Goal: Task Accomplishment & Management: Manage account settings

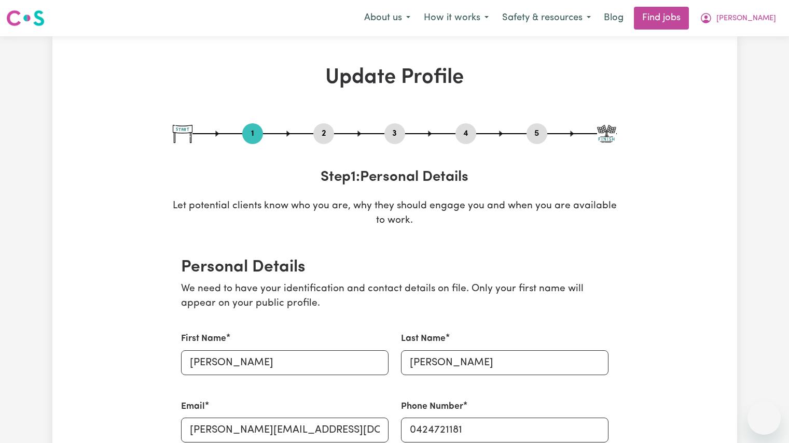
select select "[DEMOGRAPHIC_DATA]"
select select "[DEMOGRAPHIC_DATA] Citizen"
select select "Studying a healthcare related degree or qualification"
select select "60"
select select "85"
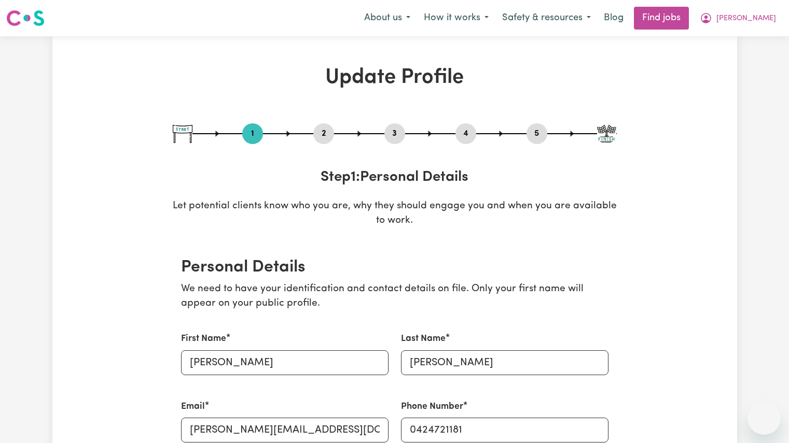
select select "85"
select select "110"
click at [597, 22] on button "Safety & resources" at bounding box center [546, 18] width 102 height 22
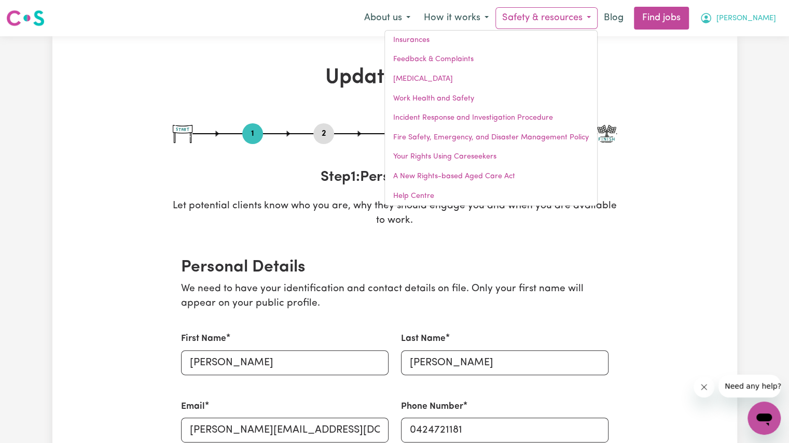
click at [757, 24] on button "[PERSON_NAME]" at bounding box center [738, 18] width 90 height 22
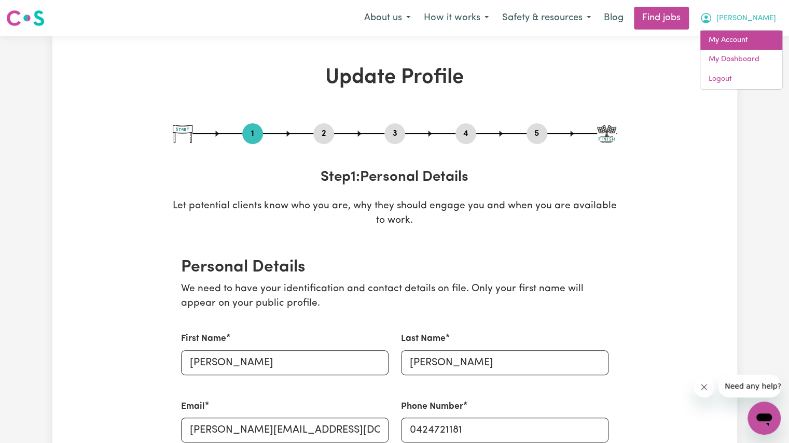
click at [735, 39] on link "My Account" at bounding box center [741, 41] width 82 height 20
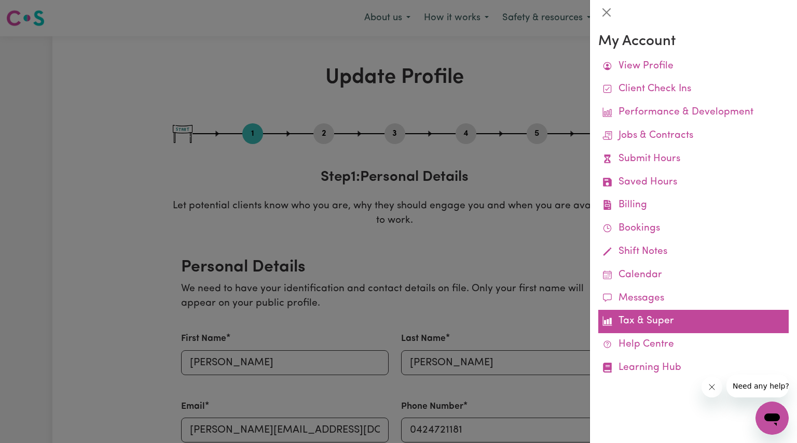
click at [652, 321] on link "Tax & Super" at bounding box center [693, 321] width 190 height 23
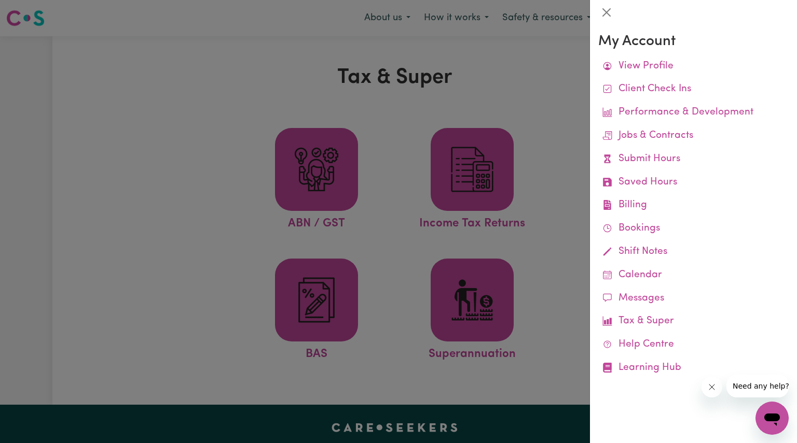
click at [564, 280] on div at bounding box center [398, 221] width 797 height 443
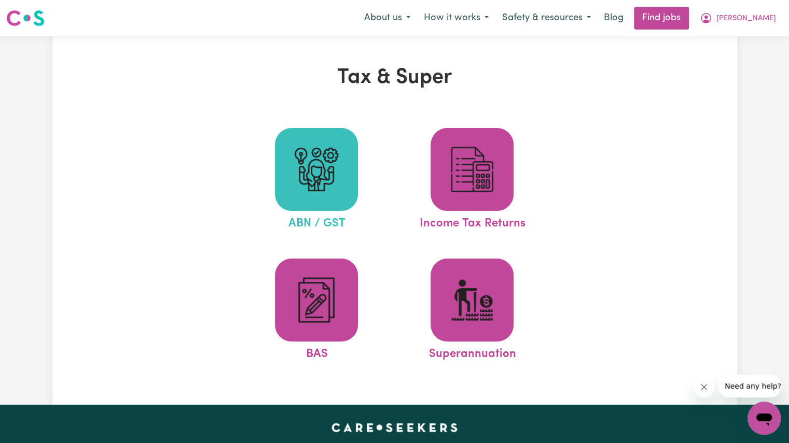
click at [319, 158] on img at bounding box center [316, 170] width 50 height 50
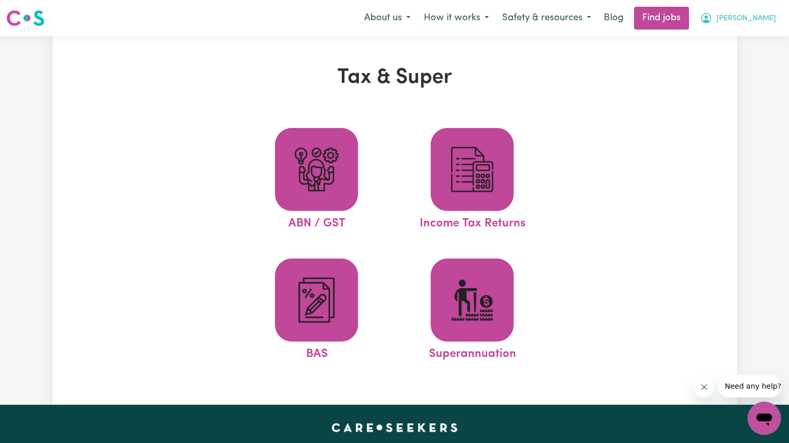
click at [748, 24] on button "[PERSON_NAME]" at bounding box center [738, 18] width 90 height 22
click at [730, 40] on link "My Account" at bounding box center [741, 41] width 82 height 20
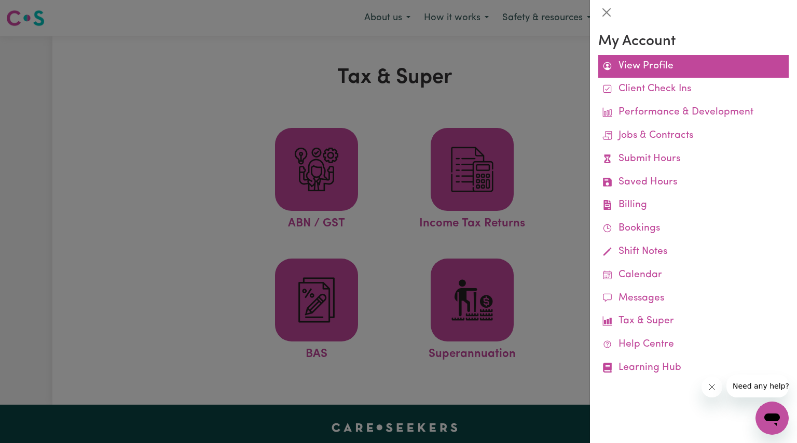
click at [662, 63] on link "View Profile" at bounding box center [693, 66] width 190 height 23
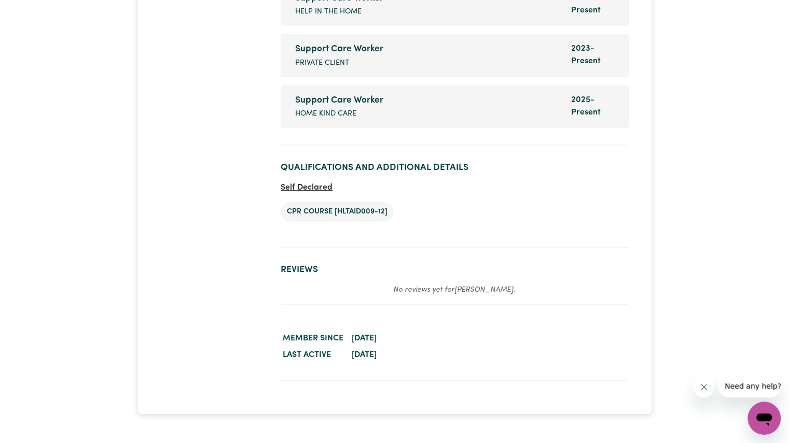
scroll to position [2090, 0]
click at [750, 392] on button "Need any help?" at bounding box center [752, 386] width 69 height 23
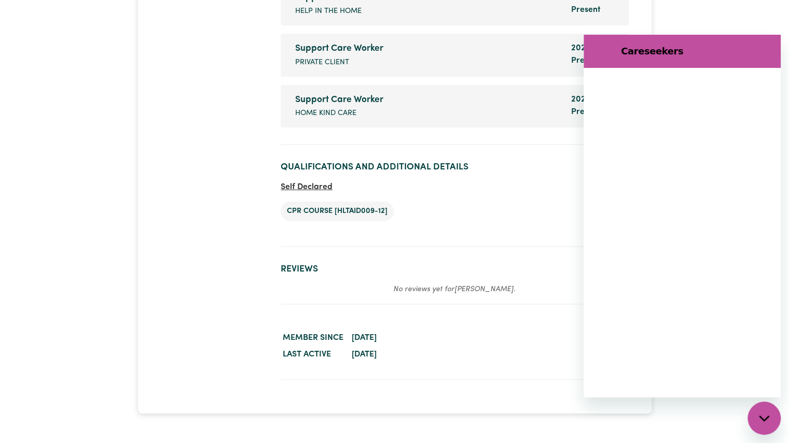
scroll to position [0, 0]
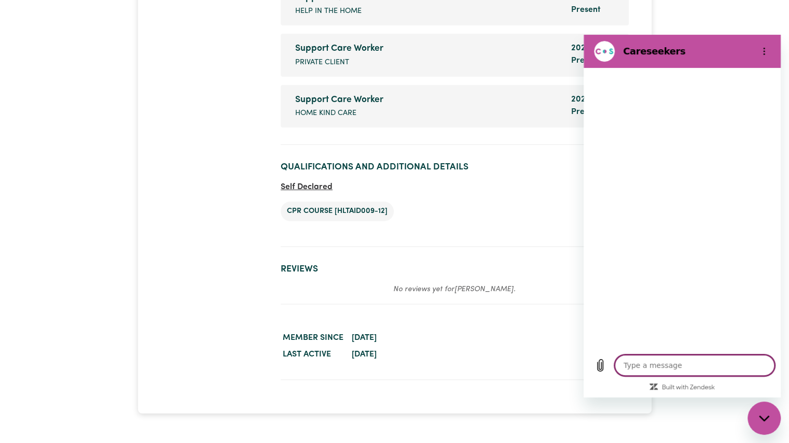
click at [657, 365] on textarea at bounding box center [695, 365] width 160 height 21
type textarea "x"
type textarea "w"
type textarea "x"
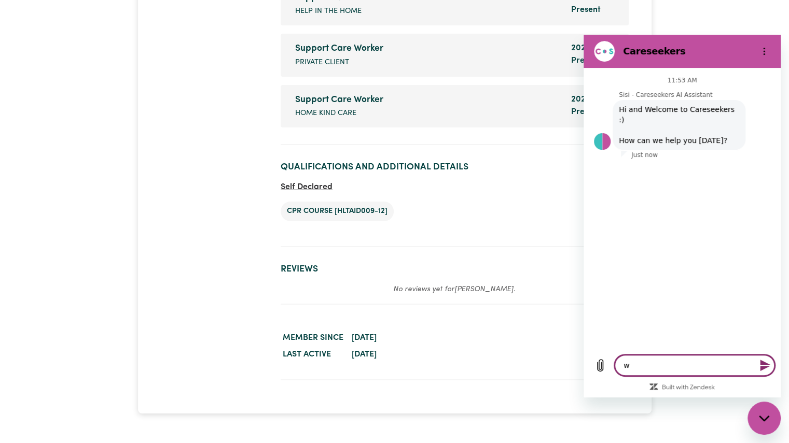
type textarea "wh"
type textarea "x"
type textarea "whe"
type textarea "x"
type textarea "wher"
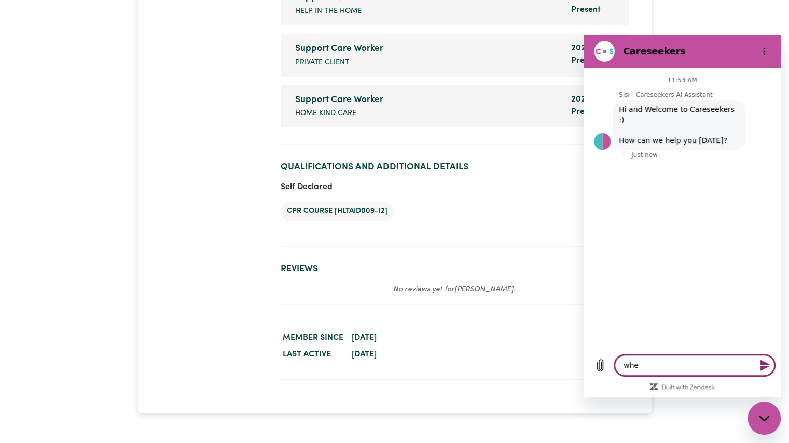
type textarea "x"
type textarea "where"
type textarea "x"
type textarea "where"
type textarea "x"
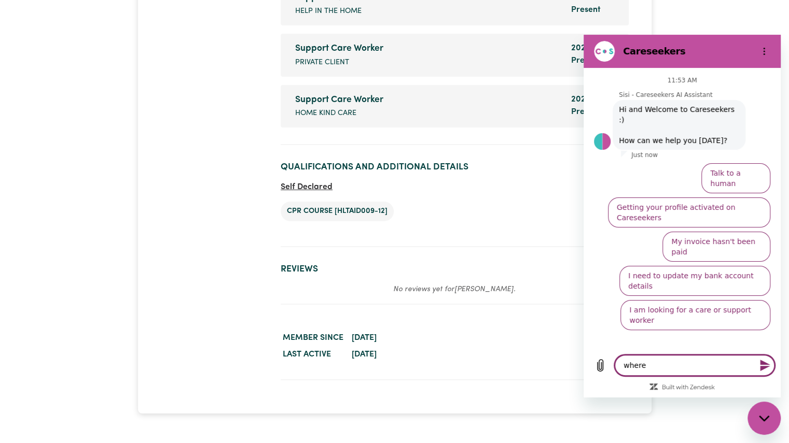
type textarea "where d"
type textarea "x"
type textarea "where do"
type textarea "x"
type textarea "where do"
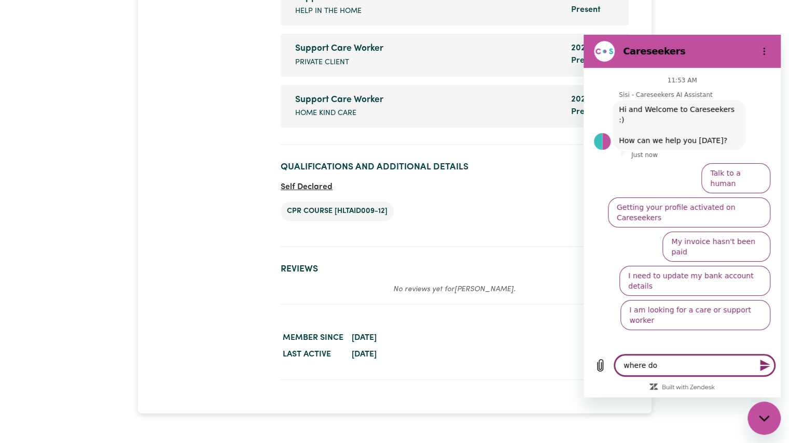
type textarea "x"
type textarea "where do I"
type textarea "x"
type textarea "where do I"
type textarea "x"
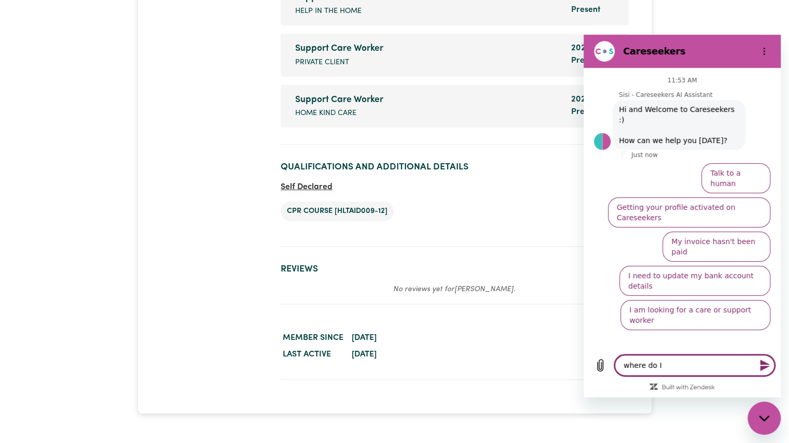
type textarea "where do I a"
type textarea "x"
type textarea "where do I ad"
type textarea "x"
type textarea "where do I add"
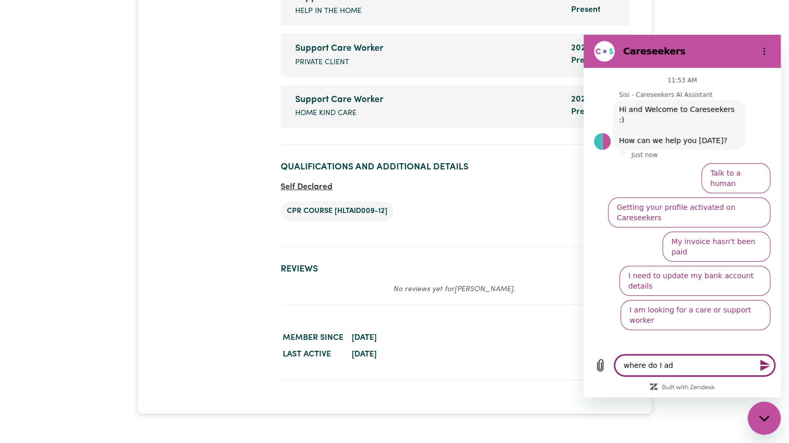
type textarea "x"
type textarea "where do I add"
type textarea "x"
type textarea "where do I add a"
type textarea "x"
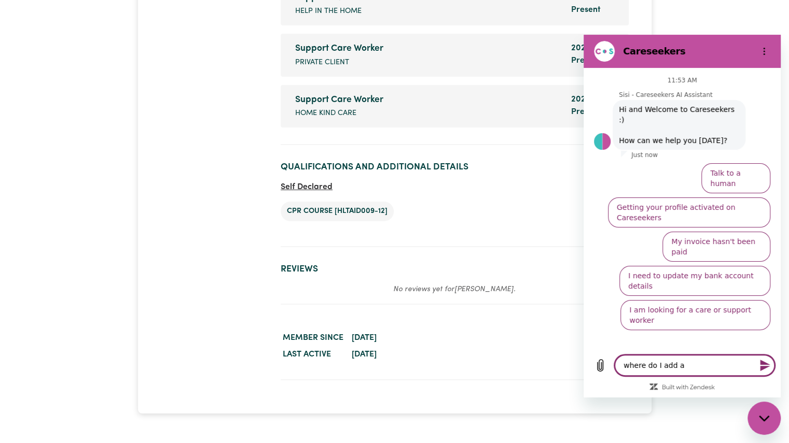
type textarea "where do I add a"
type textarea "x"
type textarea "where do I add a p"
type textarea "x"
type textarea "where do I add a pl"
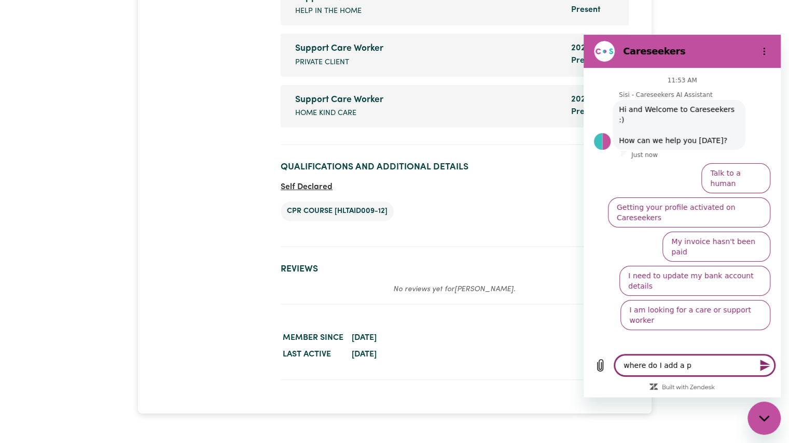
type textarea "x"
type textarea "where do I add a pla"
type textarea "x"
type textarea "where do I add a play"
type textarea "x"
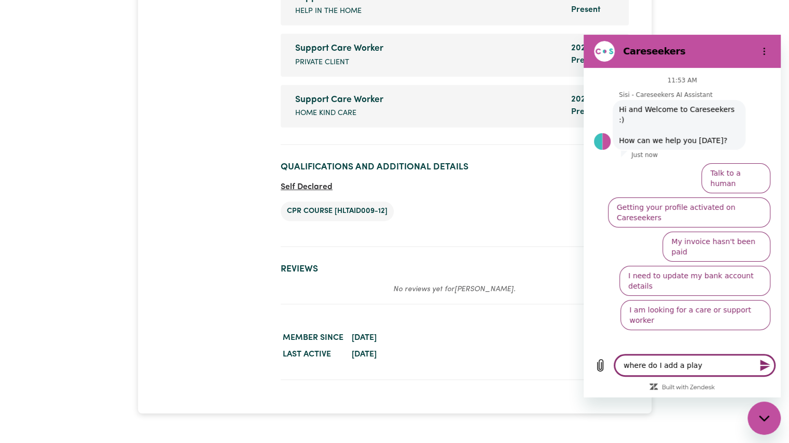
type textarea "where do I add a play"
type textarea "x"
type textarea "where do I add a play s"
type textarea "x"
type textarea "where do I add a play sl"
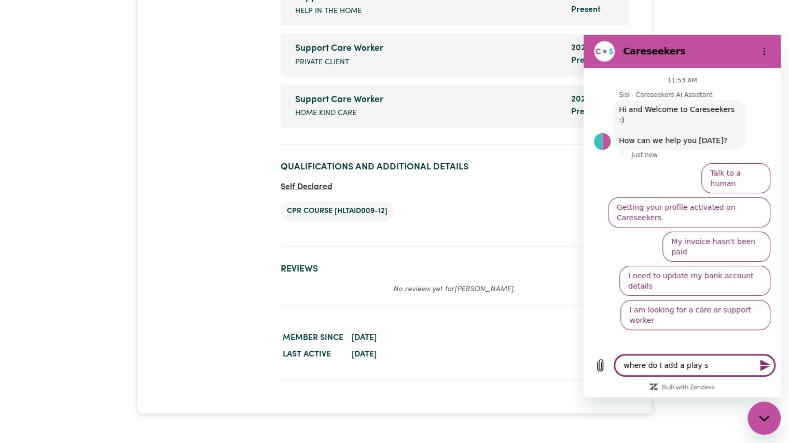
type textarea "x"
type textarea "where do I add a play sli"
type textarea "x"
type textarea "where do I add a play slip"
type textarea "x"
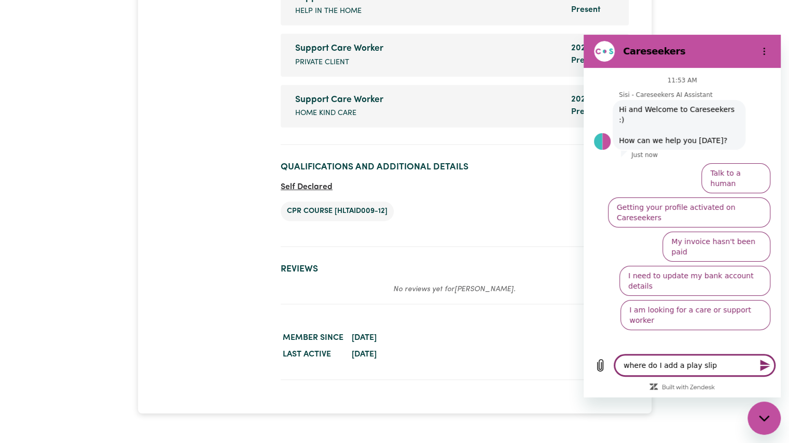
type textarea "where do I add a play slip?"
type textarea "x"
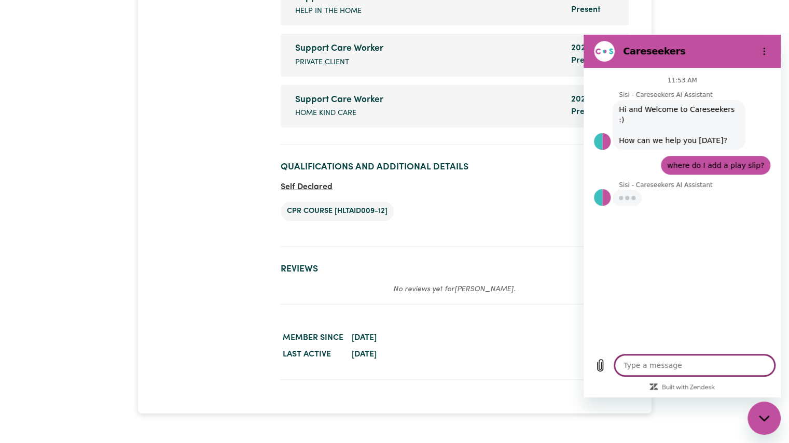
type textarea "x"
type textarea "p"
type textarea "x"
type textarea "pa"
type textarea "x"
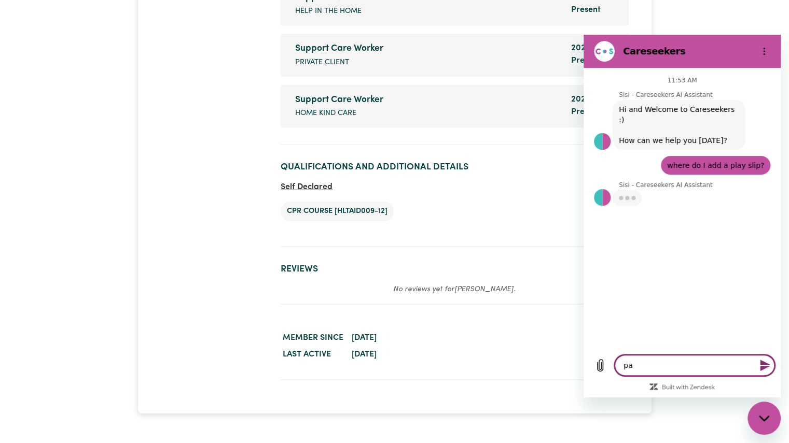
type textarea "pay"
type textarea "x"
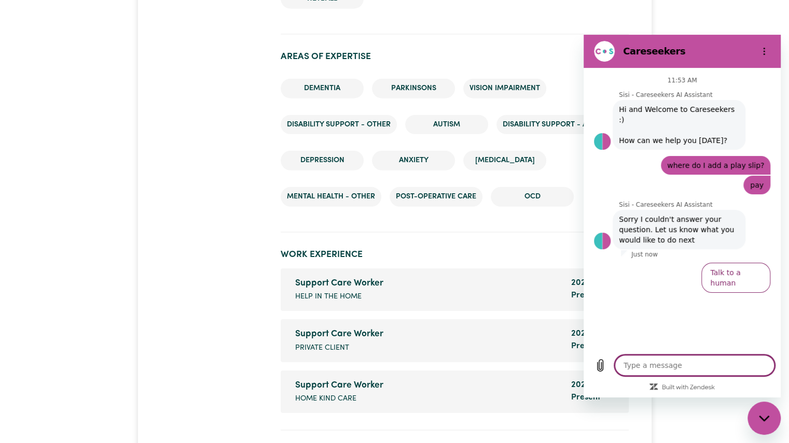
scroll to position [1804, 0]
type textarea "x"
type textarea "i"
type textarea "x"
type textarea "i"
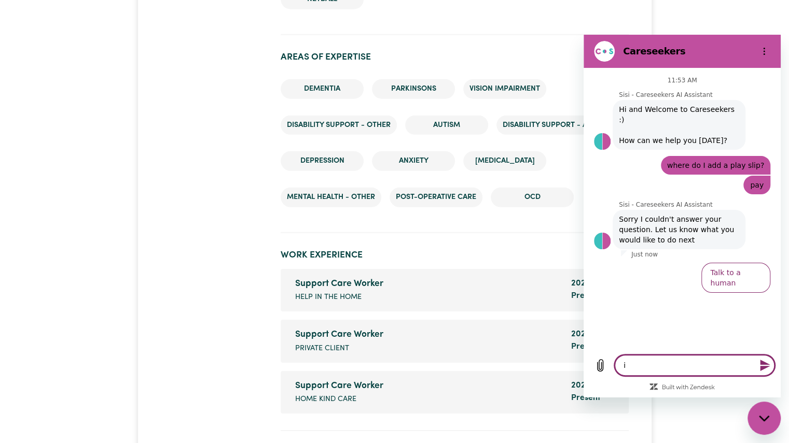
type textarea "x"
type textarea "i n"
type textarea "x"
type textarea "i ne"
type textarea "x"
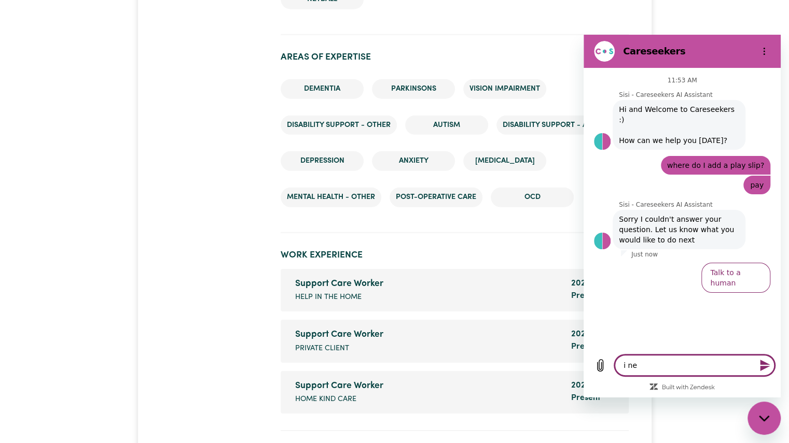
type textarea "i nee"
type textarea "x"
type textarea "i need"
type textarea "x"
type textarea "i need"
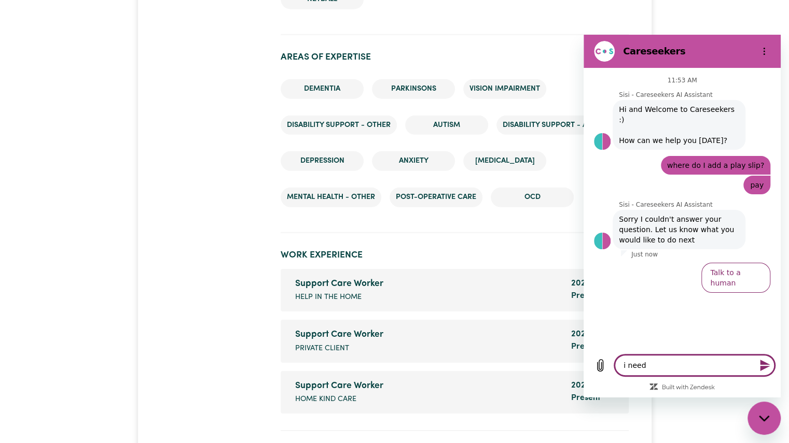
type textarea "x"
type textarea "i need t"
type textarea "x"
type textarea "i need to"
type textarea "x"
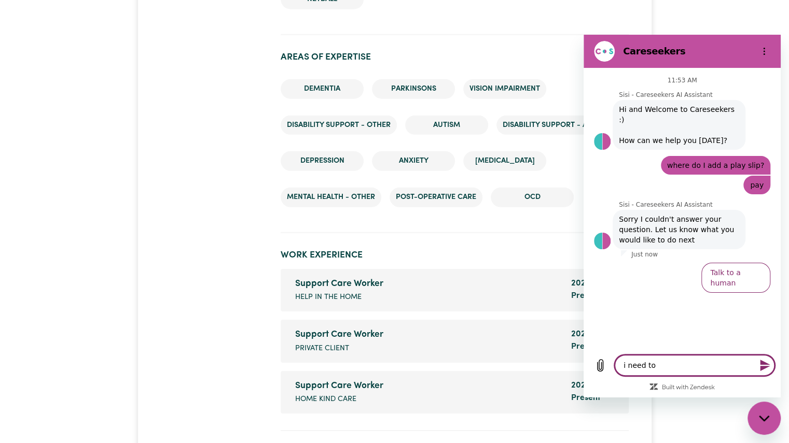
type textarea "i need to"
type textarea "x"
type textarea "i need to a"
type textarea "x"
type textarea "i need to ad"
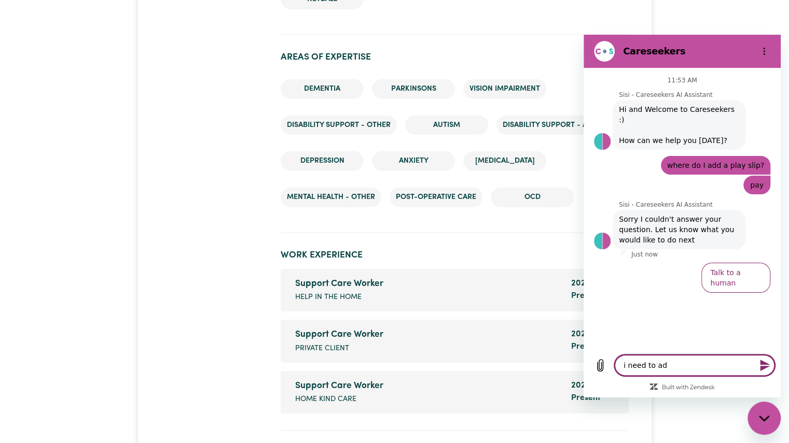
type textarea "x"
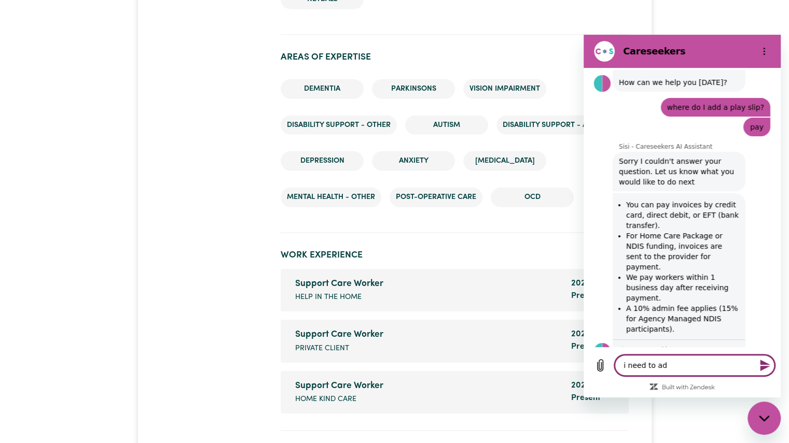
type textarea "i need to add"
type textarea "x"
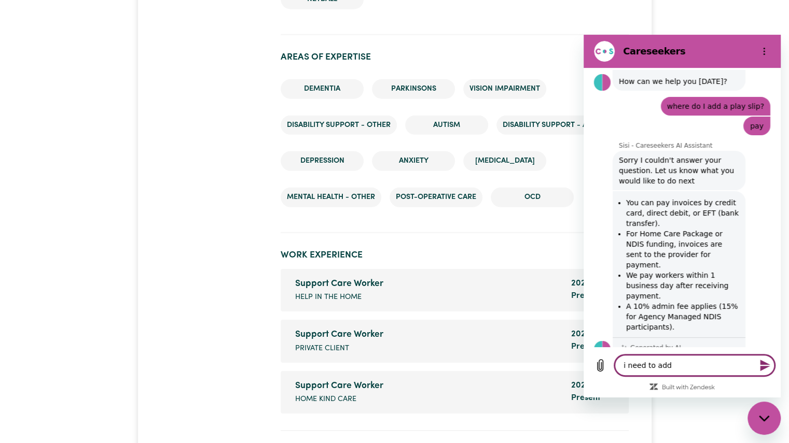
type textarea "i need to add"
type textarea "x"
type textarea "i need to add a"
type textarea "x"
type textarea "i need to add a"
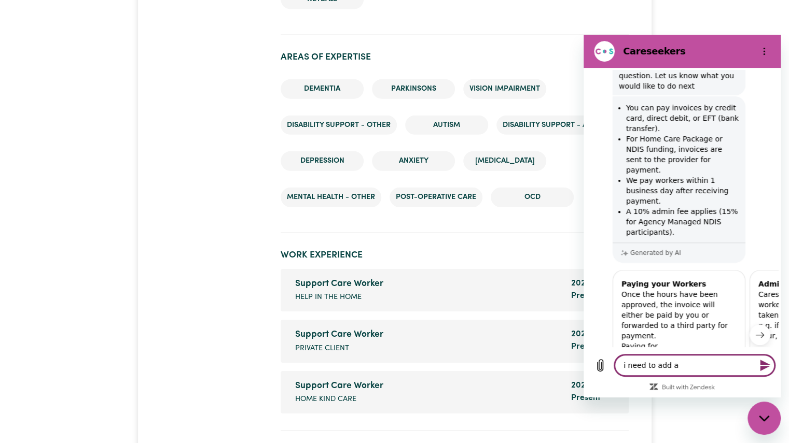
scroll to position [185, 0]
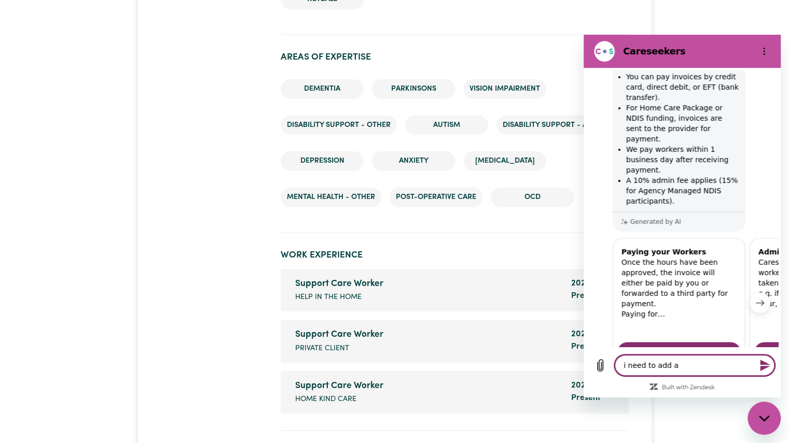
type textarea "x"
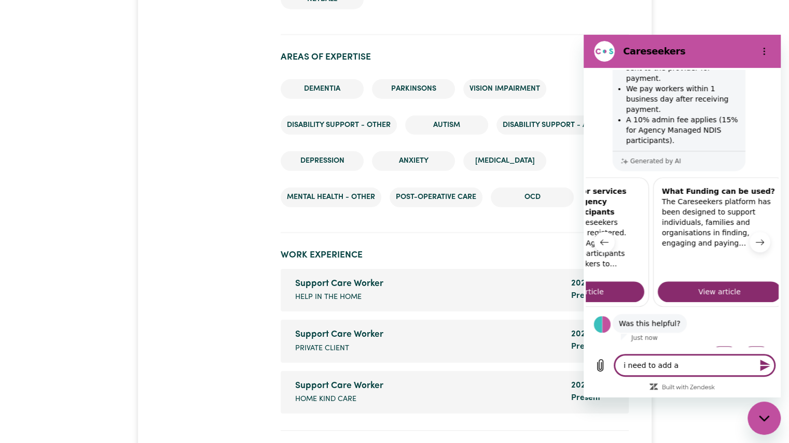
scroll to position [0, 510]
type textarea "i need to add a"
click at [742, 346] on button "No" at bounding box center [756, 356] width 28 height 20
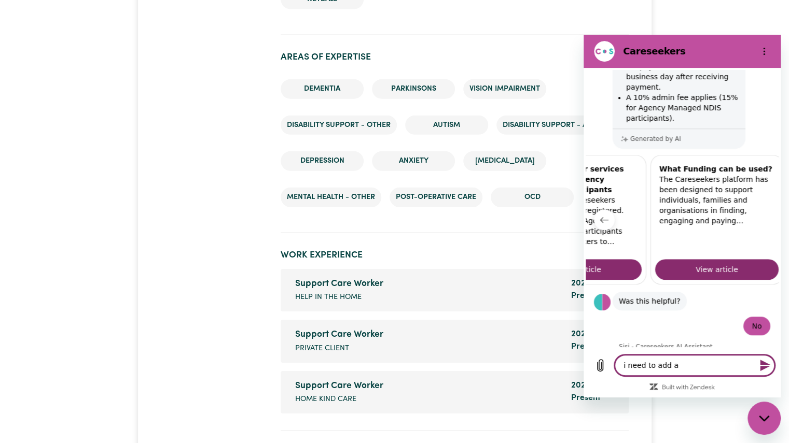
scroll to position [267, 0]
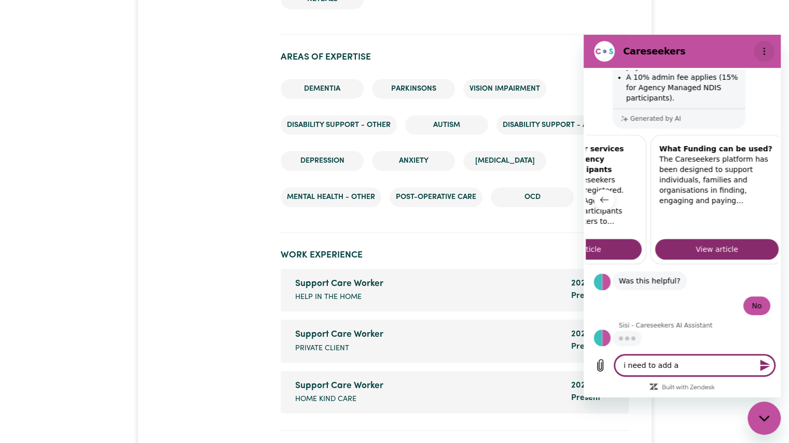
click at [762, 49] on icon "Options menu" at bounding box center [764, 51] width 8 height 8
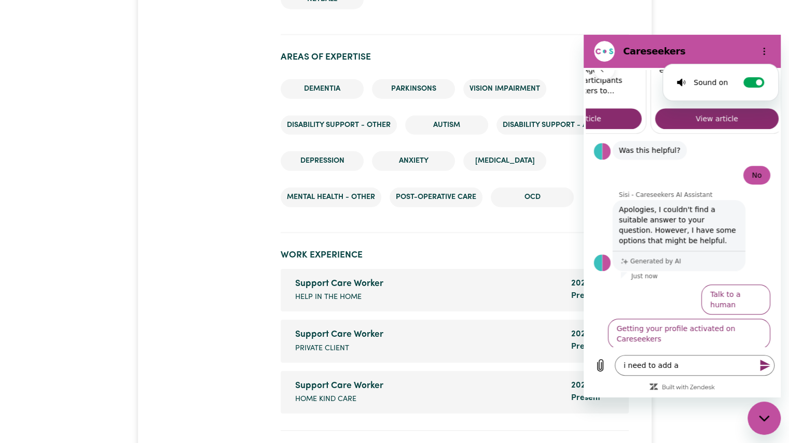
scroll to position [451, 0]
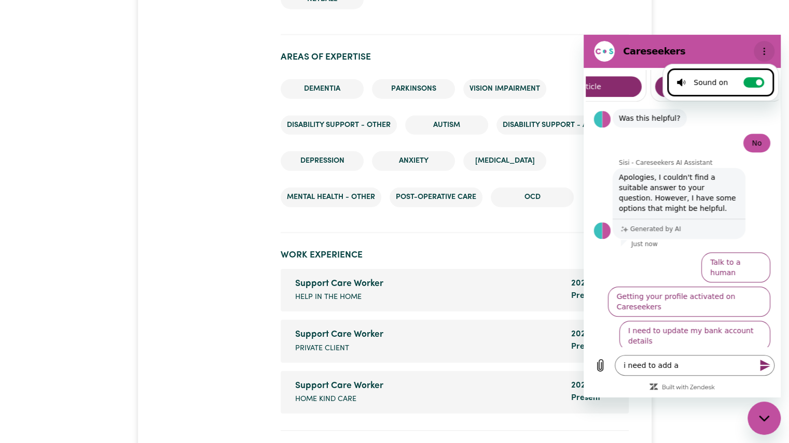
click at [767, 52] on icon "Options menu" at bounding box center [764, 51] width 8 height 8
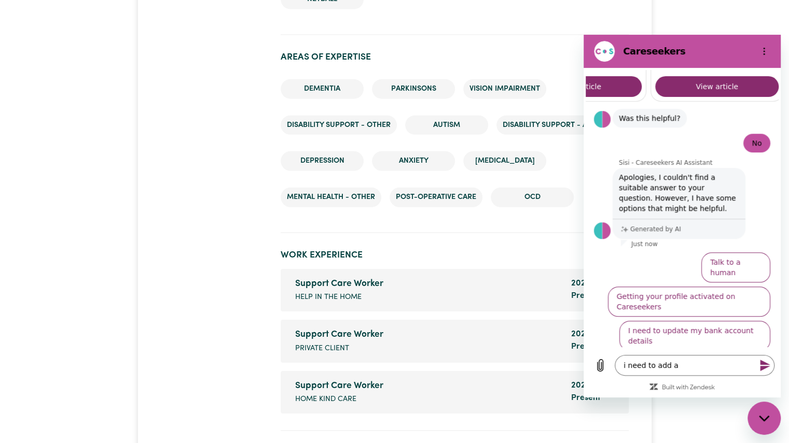
click at [762, 420] on icon "Close messaging window" at bounding box center [763, 418] width 10 height 6
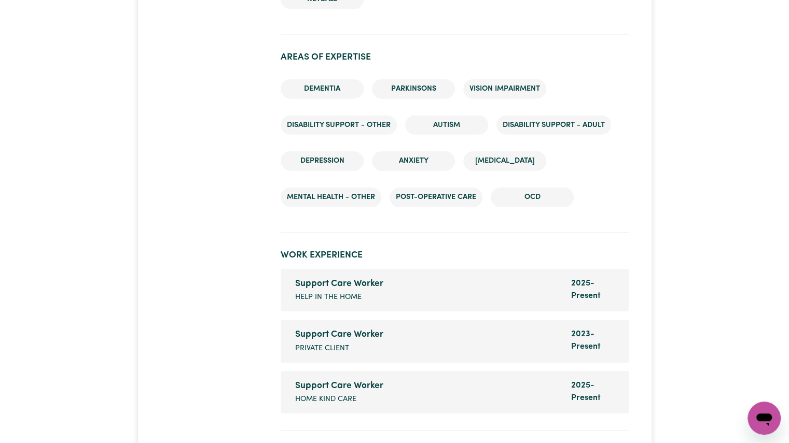
type textarea "x"
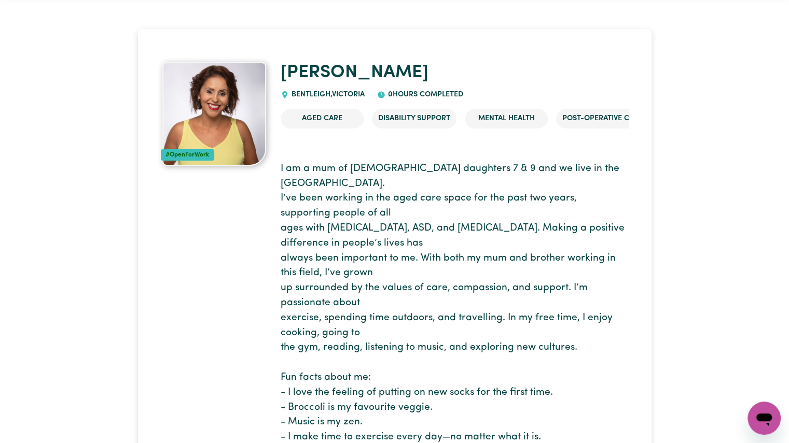
scroll to position [0, 0]
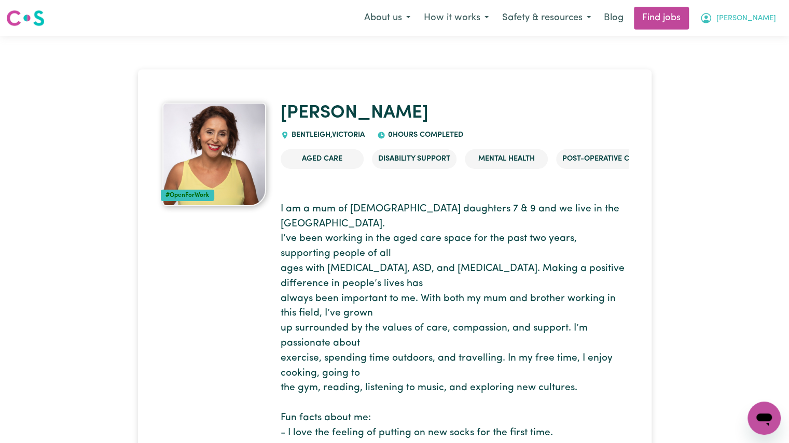
click at [759, 26] on button "[PERSON_NAME]" at bounding box center [738, 18] width 90 height 22
click at [747, 59] on link "My Dashboard" at bounding box center [741, 60] width 82 height 20
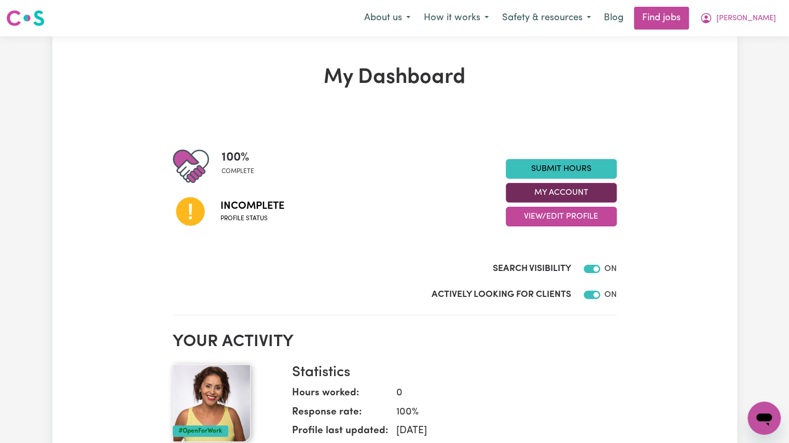
click at [571, 190] on button "My Account" at bounding box center [561, 193] width 111 height 20
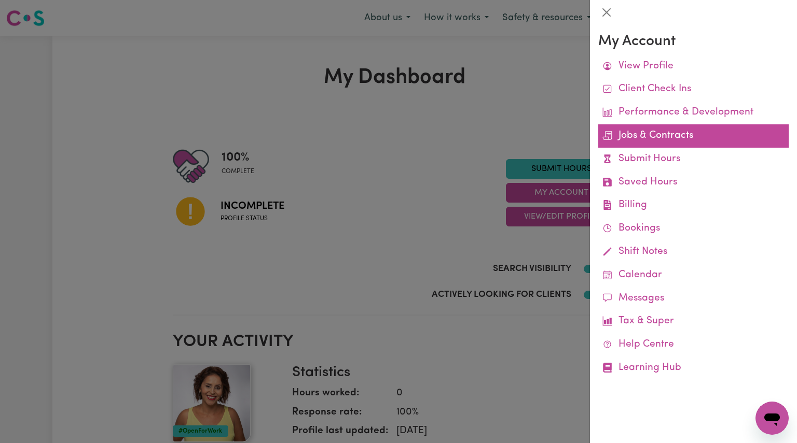
click at [675, 134] on link "Jobs & Contracts" at bounding box center [693, 135] width 190 height 23
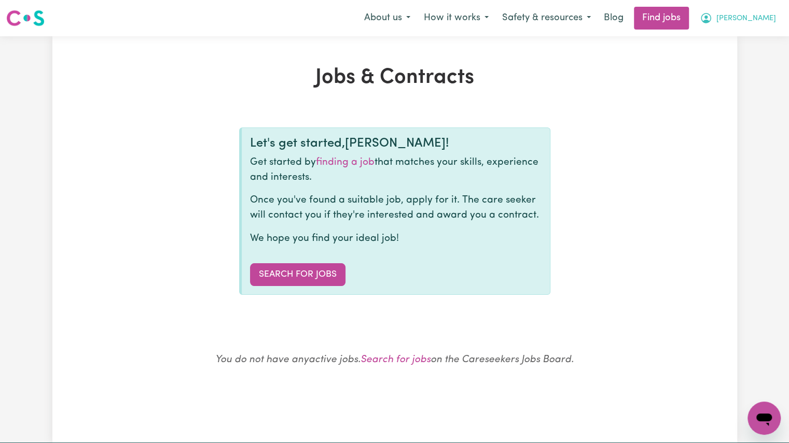
click at [747, 18] on span "[PERSON_NAME]" at bounding box center [746, 18] width 60 height 11
click at [735, 60] on link "My Dashboard" at bounding box center [741, 60] width 82 height 20
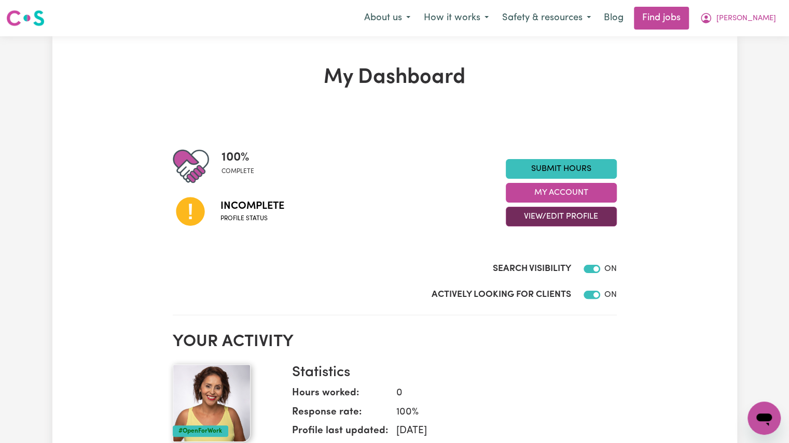
click at [552, 210] on button "View/Edit Profile" at bounding box center [561, 217] width 111 height 20
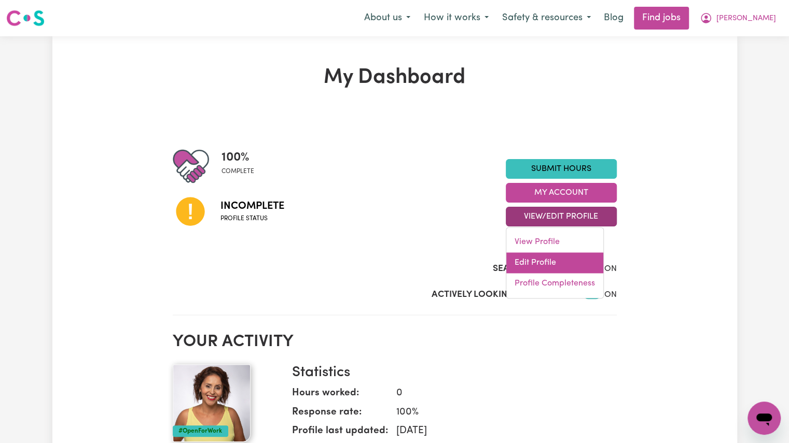
click at [537, 265] on link "Edit Profile" at bounding box center [554, 263] width 97 height 21
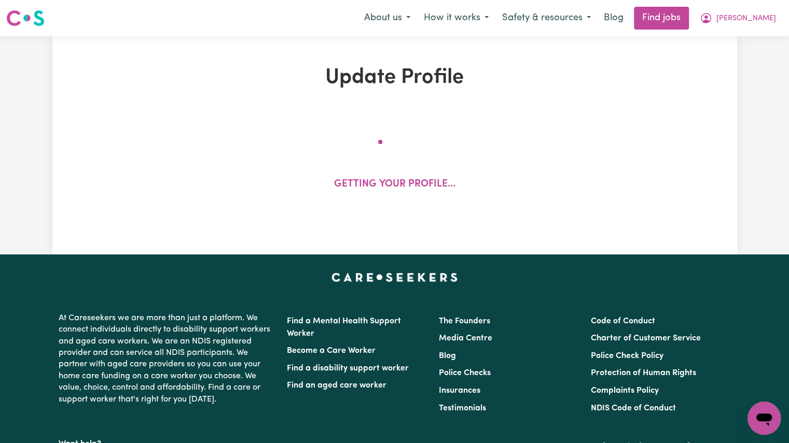
select select "[DEMOGRAPHIC_DATA]"
select select "[DEMOGRAPHIC_DATA] Citizen"
select select "Studying a healthcare related degree or qualification"
select select "60"
select select "85"
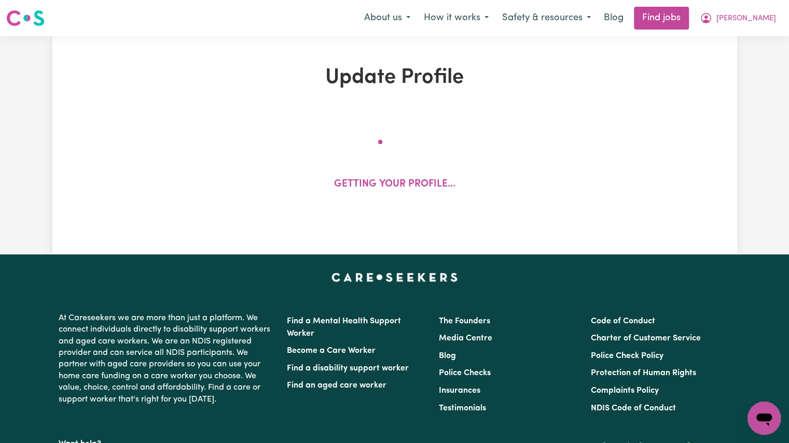
select select "85"
select select "110"
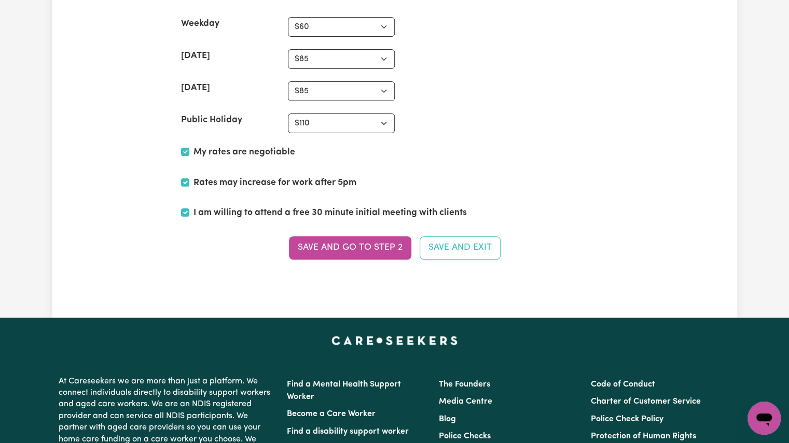
scroll to position [2493, 0]
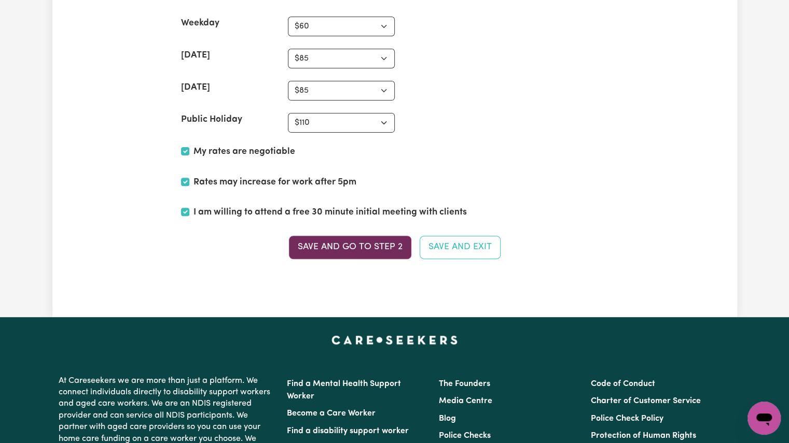
click at [357, 242] on button "Save and go to Step 2" at bounding box center [350, 247] width 122 height 23
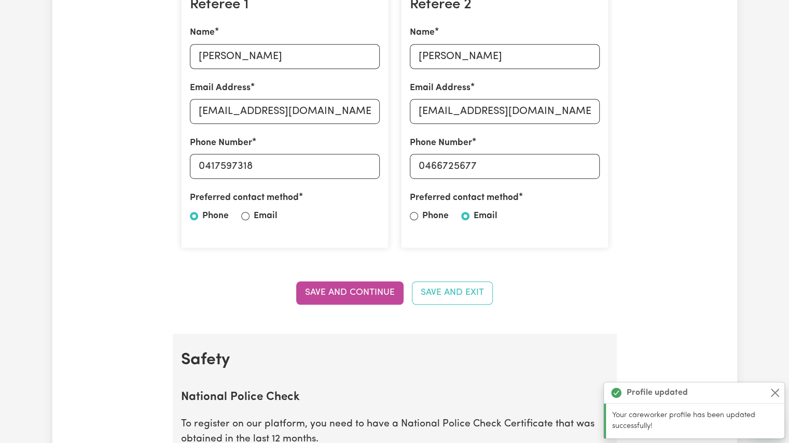
scroll to position [332, 0]
click at [343, 294] on button "Save and Continue" at bounding box center [349, 293] width 107 height 23
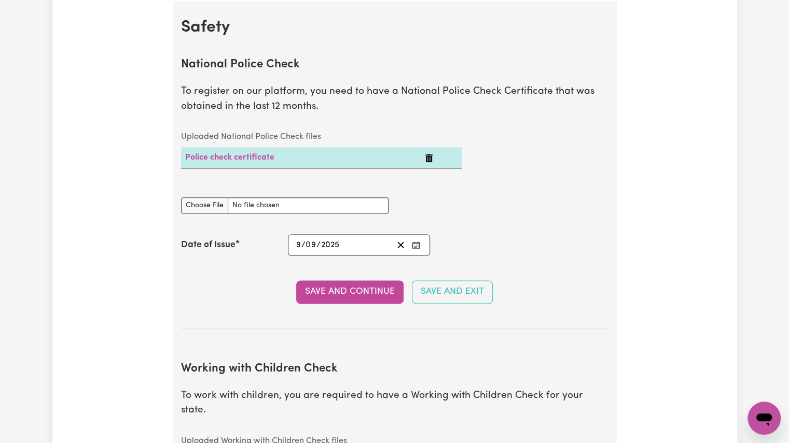
scroll to position [665, 0]
click at [343, 294] on button "Save and Continue" at bounding box center [349, 292] width 107 height 23
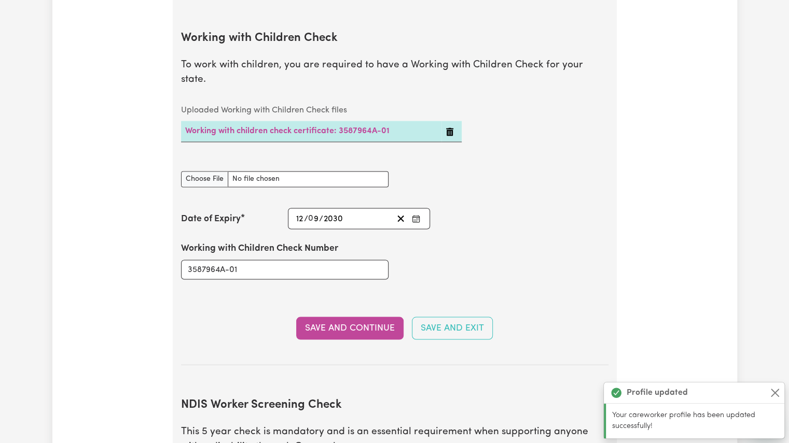
scroll to position [1009, 0]
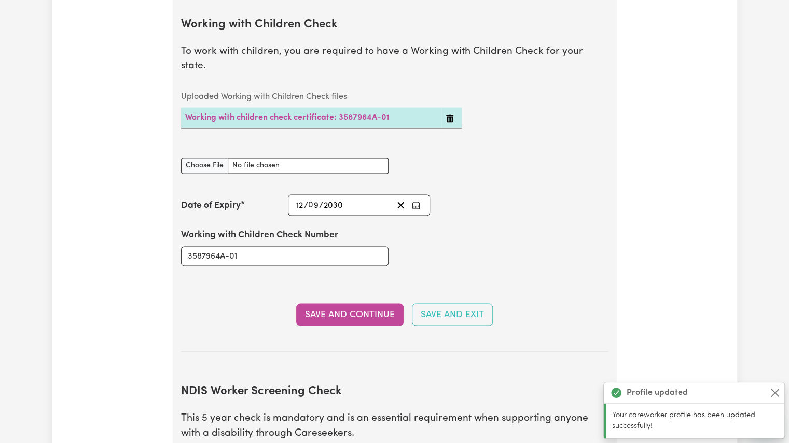
click at [343, 303] on button "Save and Continue" at bounding box center [349, 314] width 107 height 23
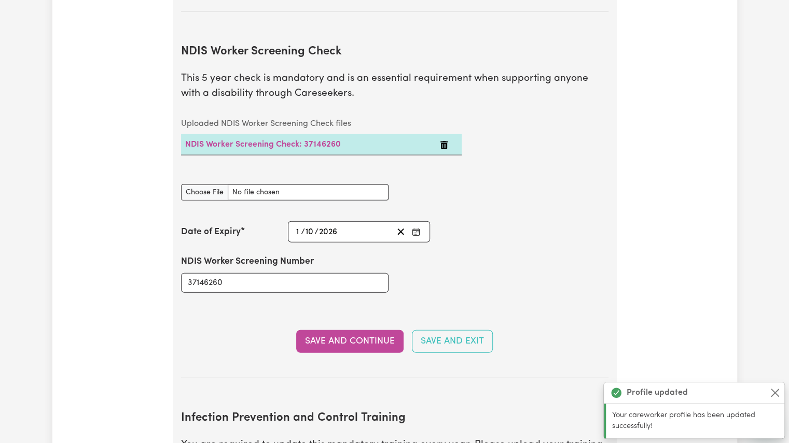
scroll to position [1360, 0]
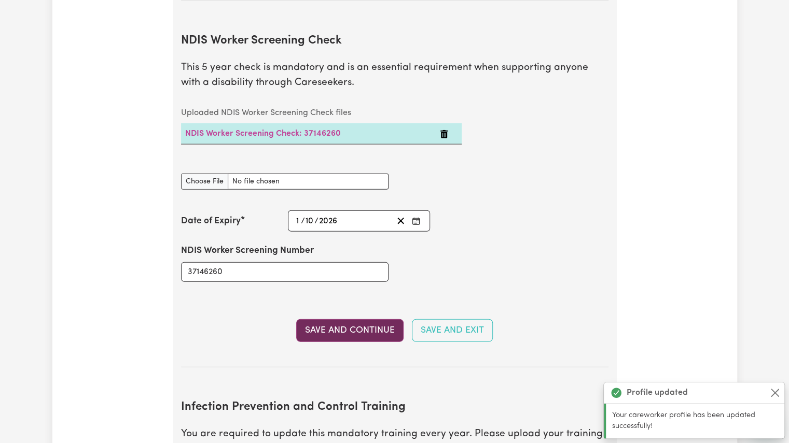
click at [340, 319] on button "Save and Continue" at bounding box center [349, 330] width 107 height 23
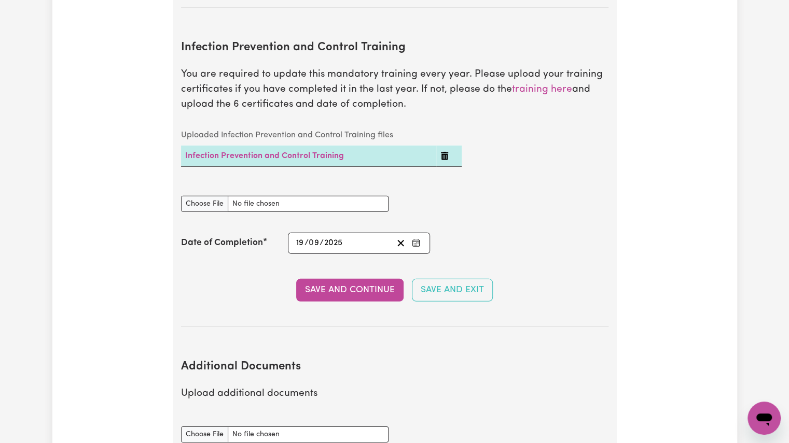
scroll to position [1726, 0]
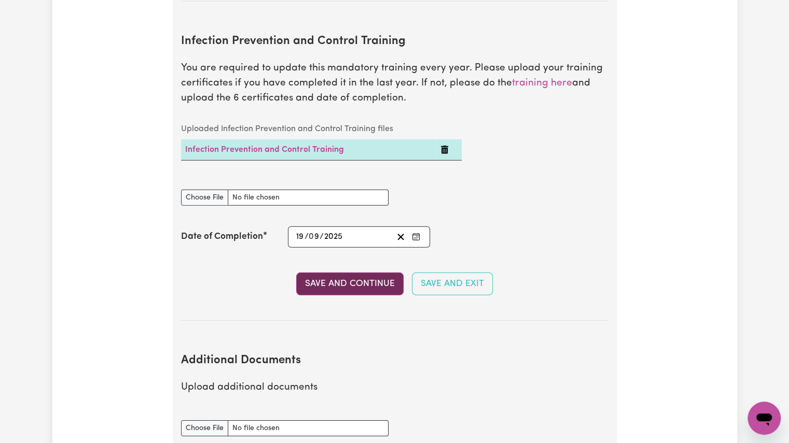
click at [345, 273] on button "Save and Continue" at bounding box center [349, 284] width 107 height 23
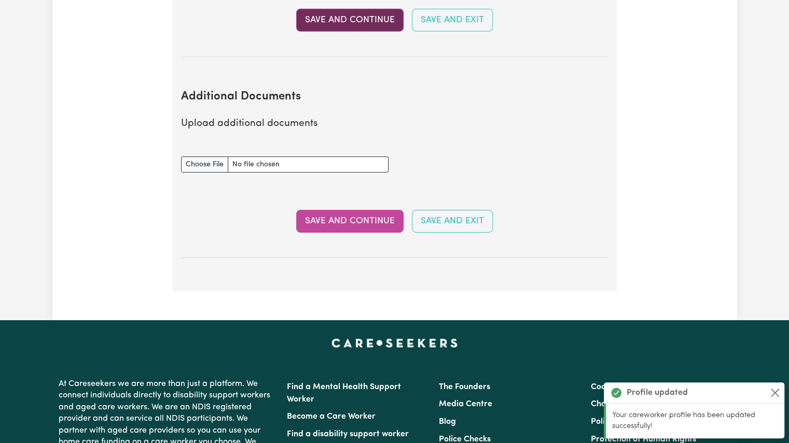
scroll to position [1975, 0]
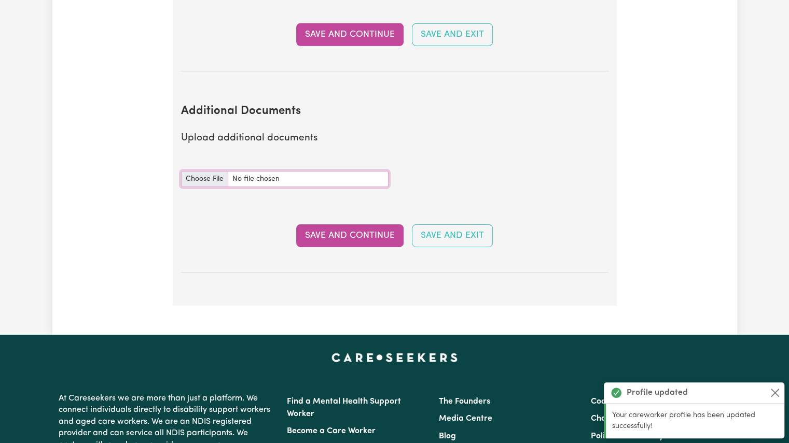
click at [217, 171] on input "Additional Documents document" at bounding box center [284, 179] width 207 height 16
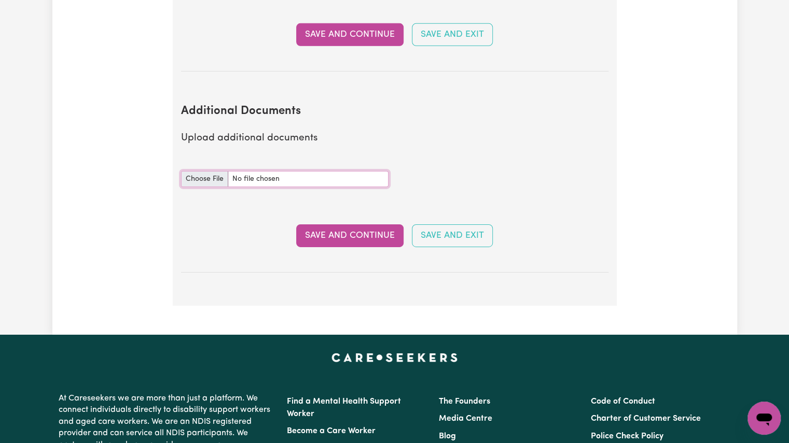
type input "C:\fakepath\Passport.pdf"
click at [384, 225] on button "Save and Continue" at bounding box center [349, 236] width 107 height 23
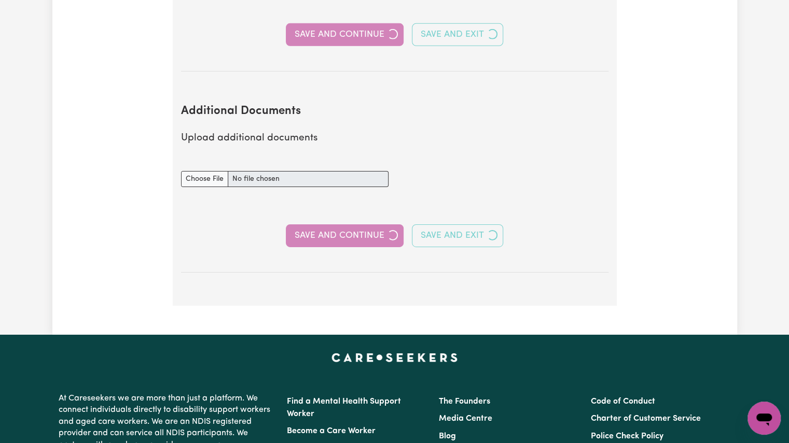
select select "2025"
select select "2023"
select select "2025"
select select "Certificate III (Individual Support)"
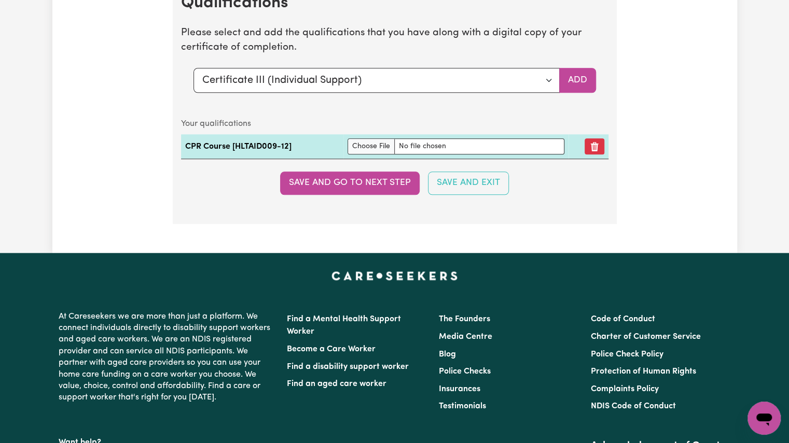
scroll to position [2934, 0]
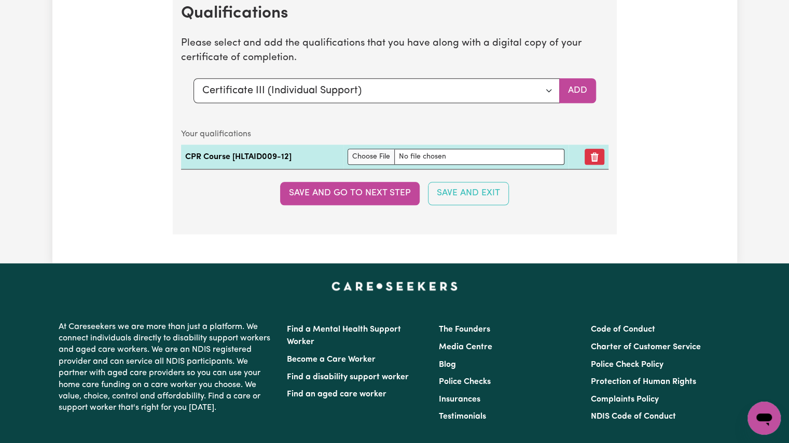
type textarea "x"
